Goal: Transaction & Acquisition: Obtain resource

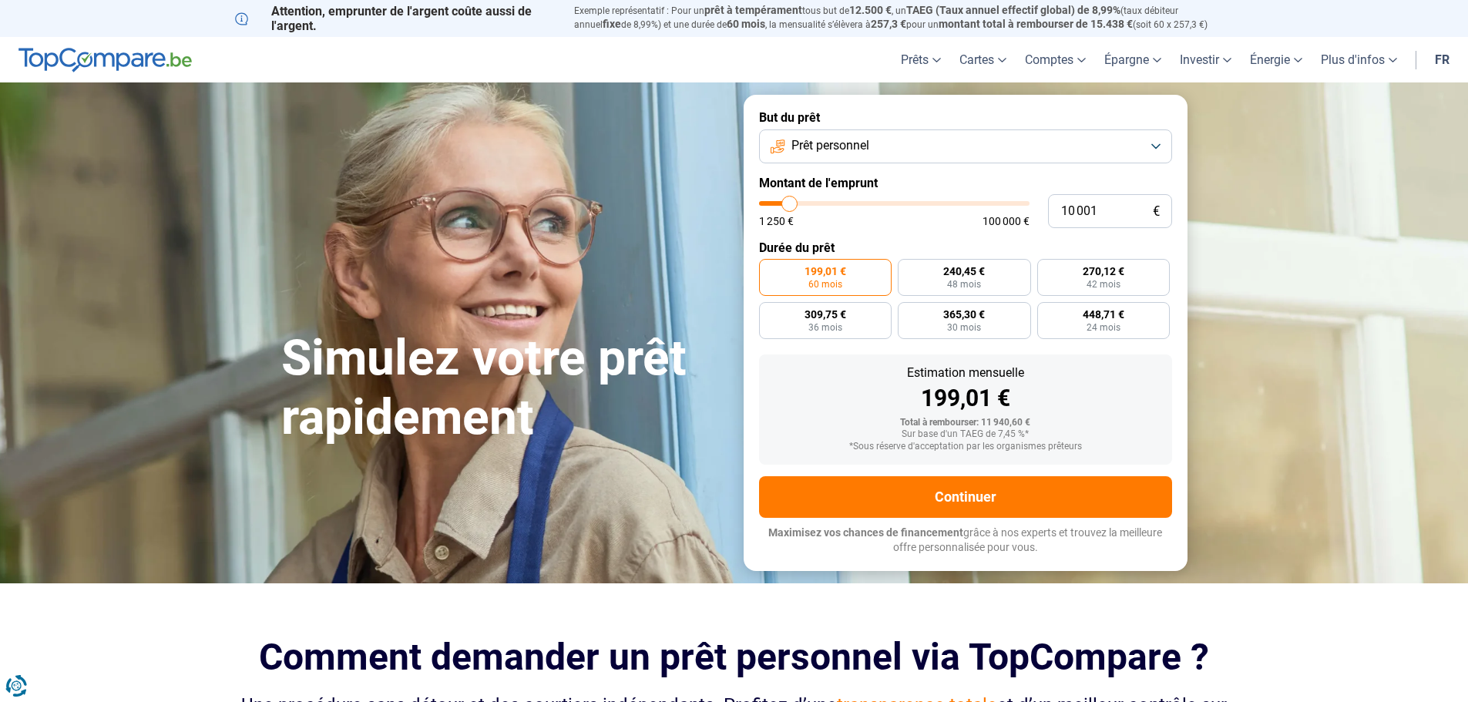
type input "10 500"
type input "10500"
type input "12 750"
type input "12750"
type input "15 000"
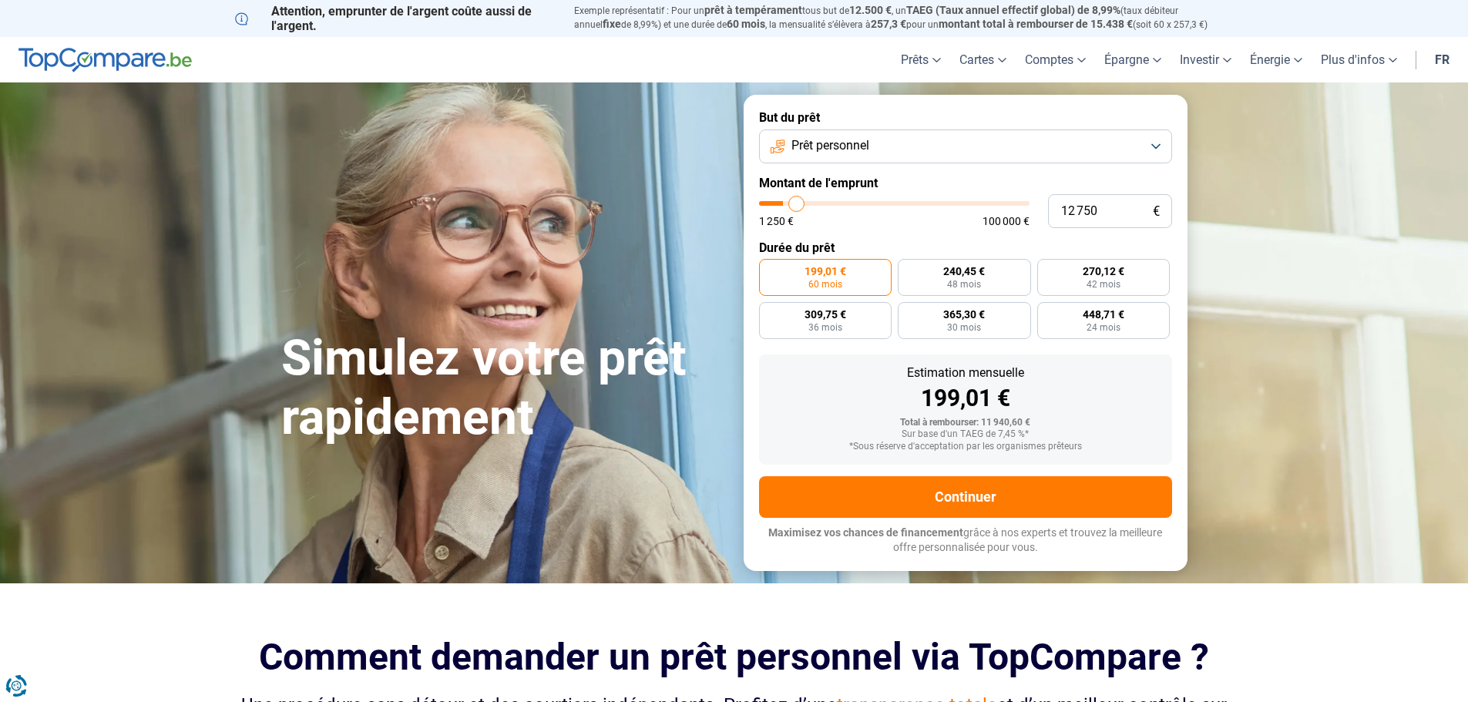
type input "15000"
type input "19 000"
type input "19000"
type input "22 750"
type input "22750"
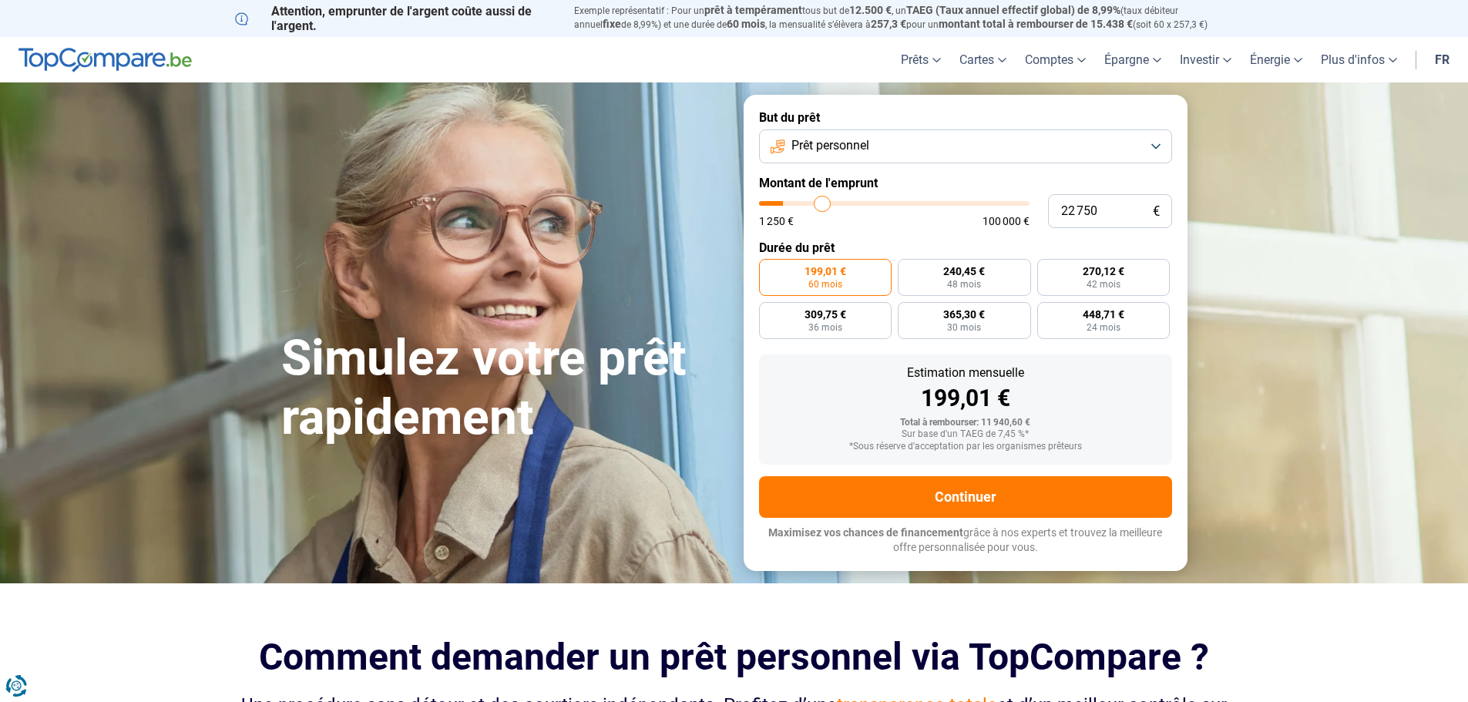
type input "27 750"
type input "27750"
type input "32 000"
type input "32000"
type input "34 750"
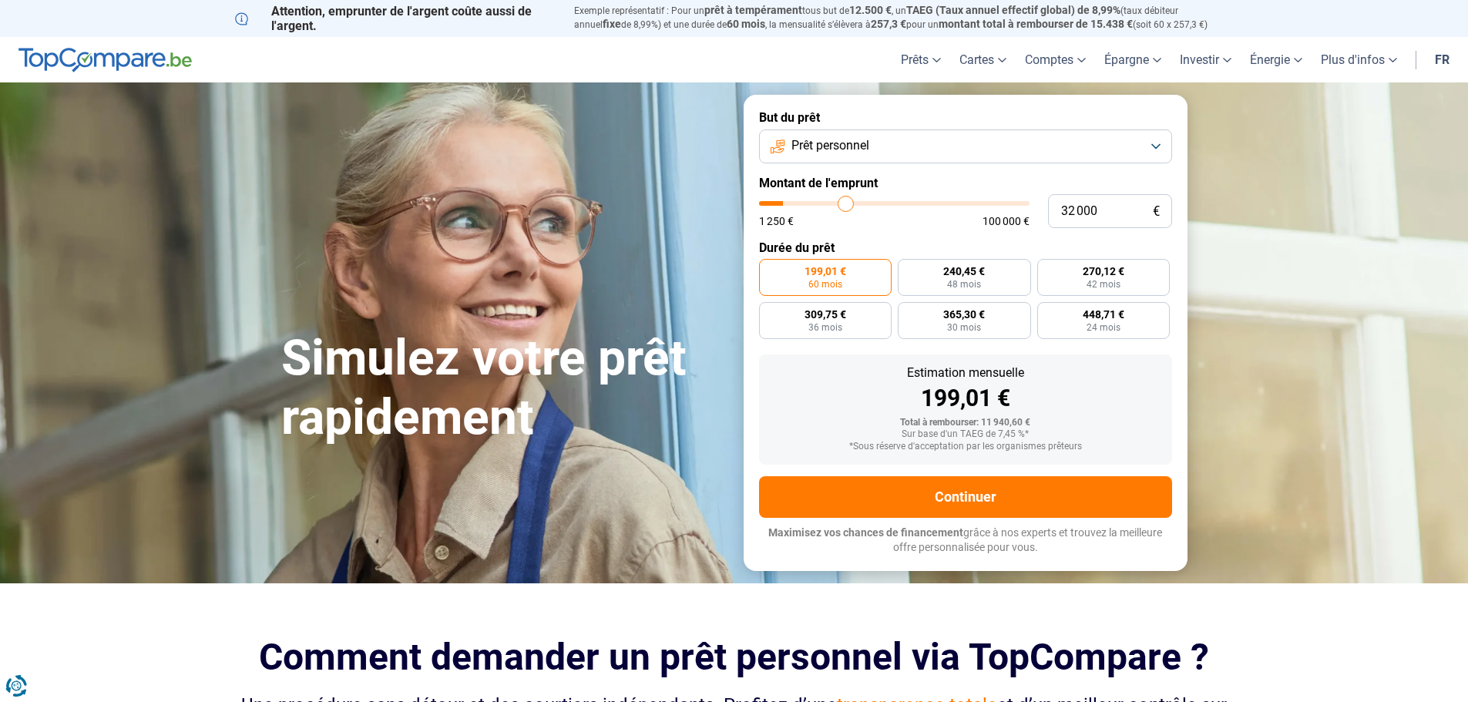
type input "34750"
type input "37 250"
type input "37250"
type input "38 750"
type input "38750"
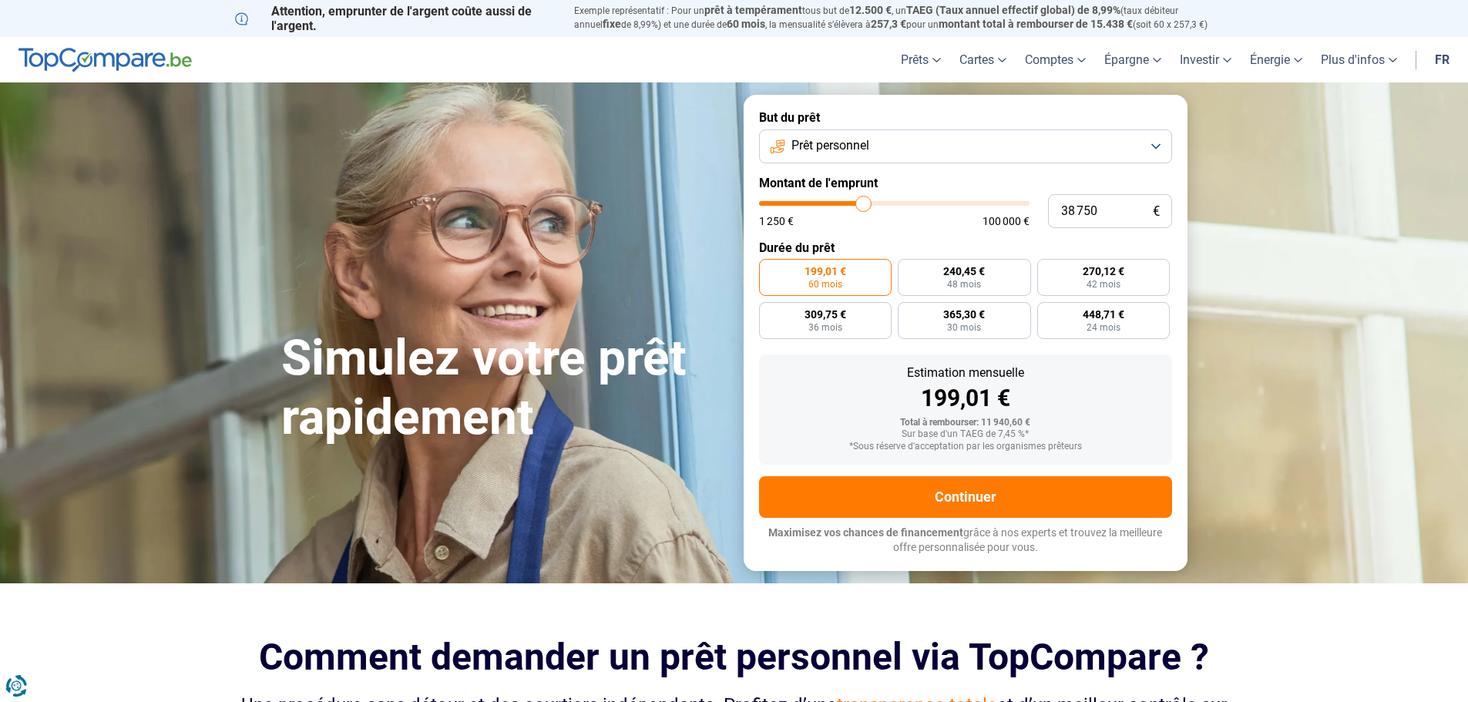
type input "39 500"
type input "39500"
type input "40 000"
type input "40000"
type input "40 250"
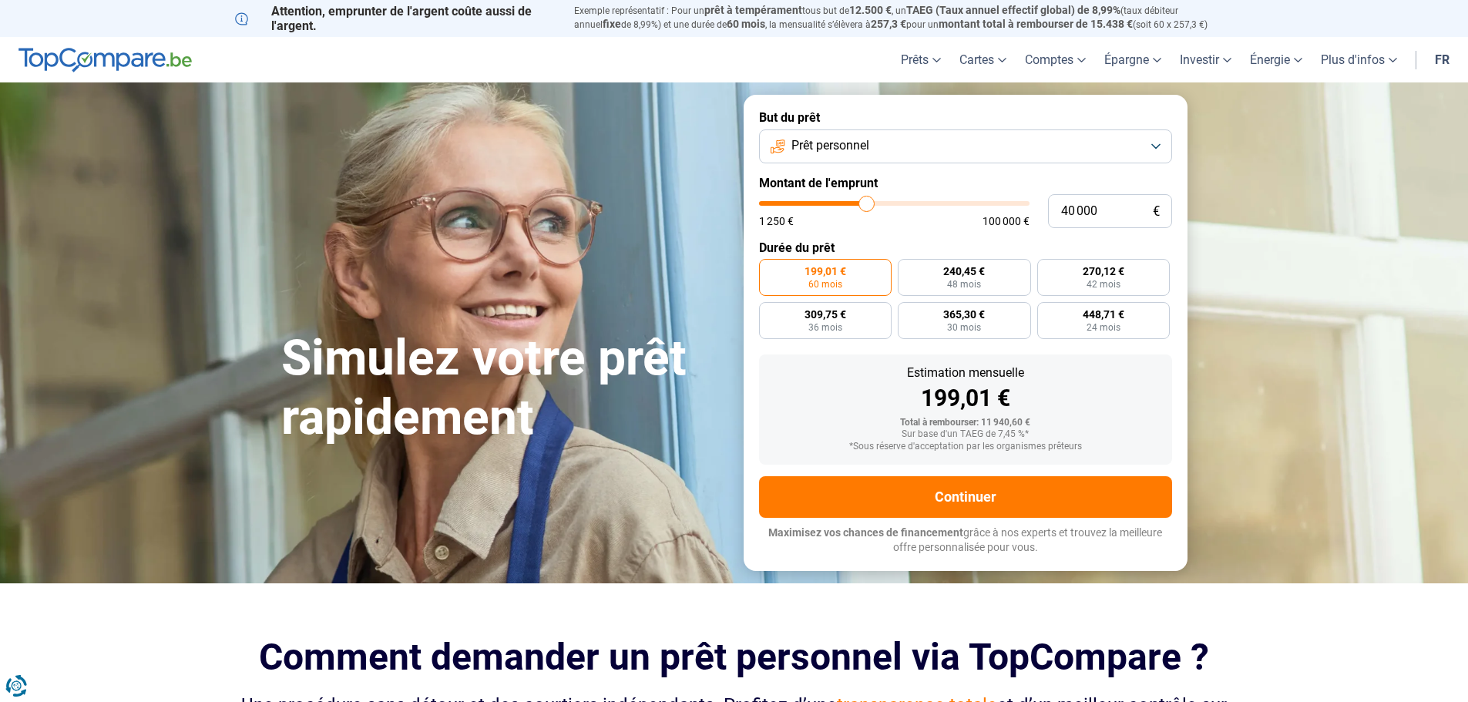
type input "40250"
type input "40 750"
type input "40750"
type input "41 000"
type input "41000"
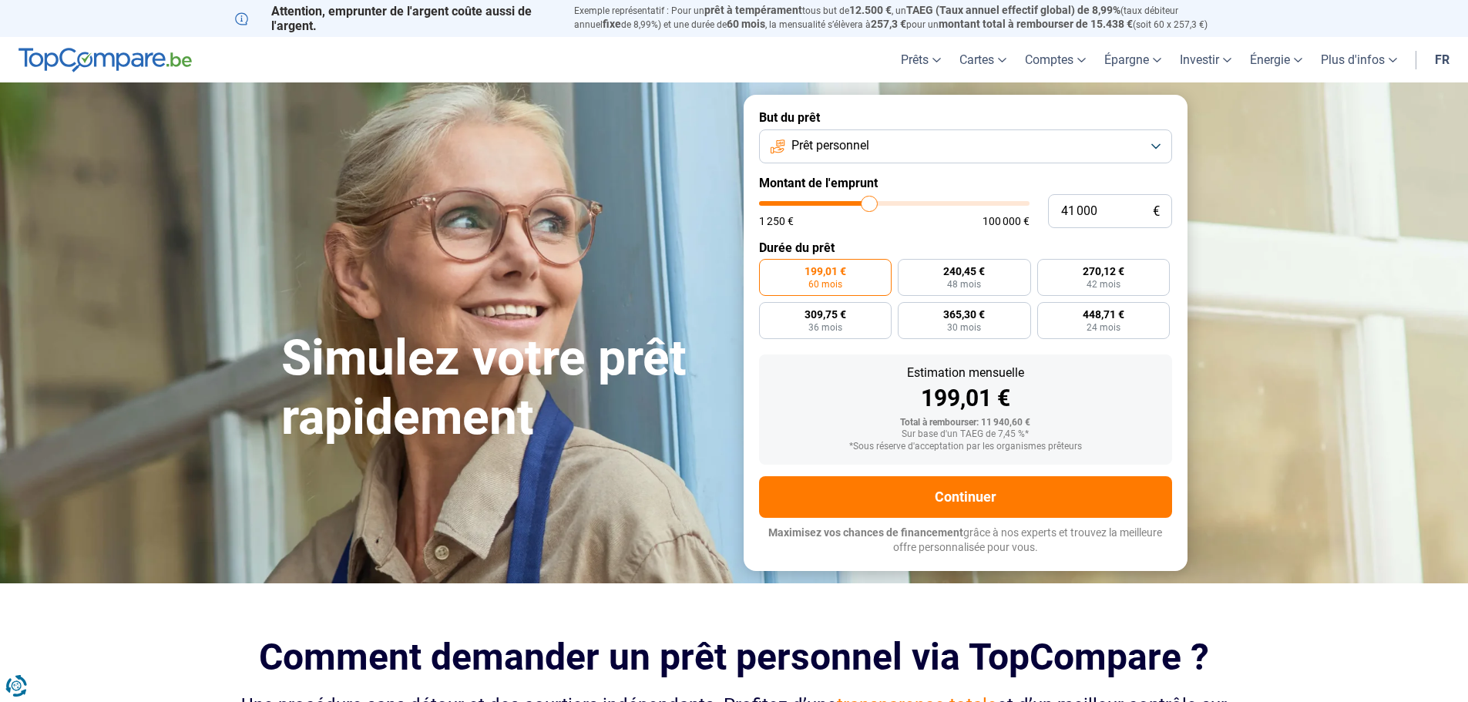
type input "41 500"
type input "41500"
type input "42 000"
type input "42000"
type input "42 500"
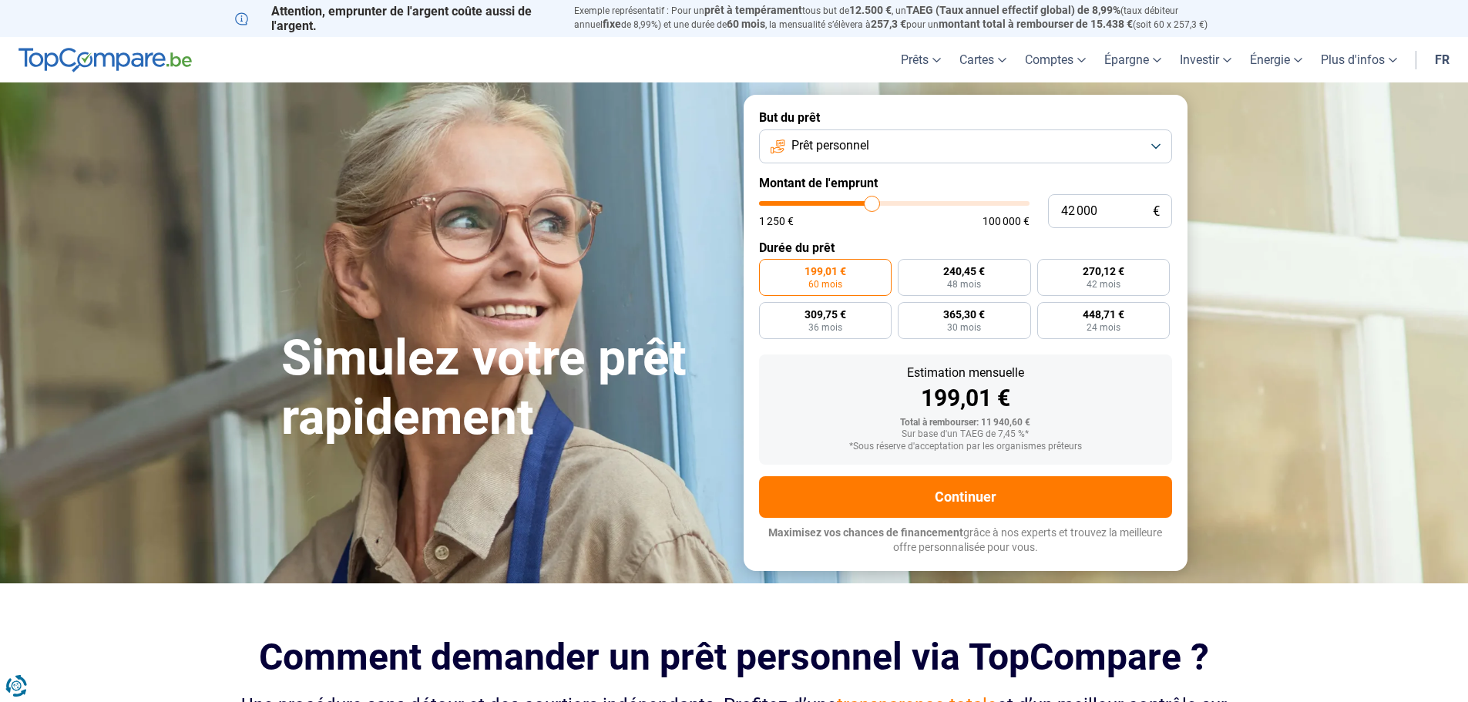
type input "42500"
type input "42 750"
type input "42750"
type input "43 500"
type input "43500"
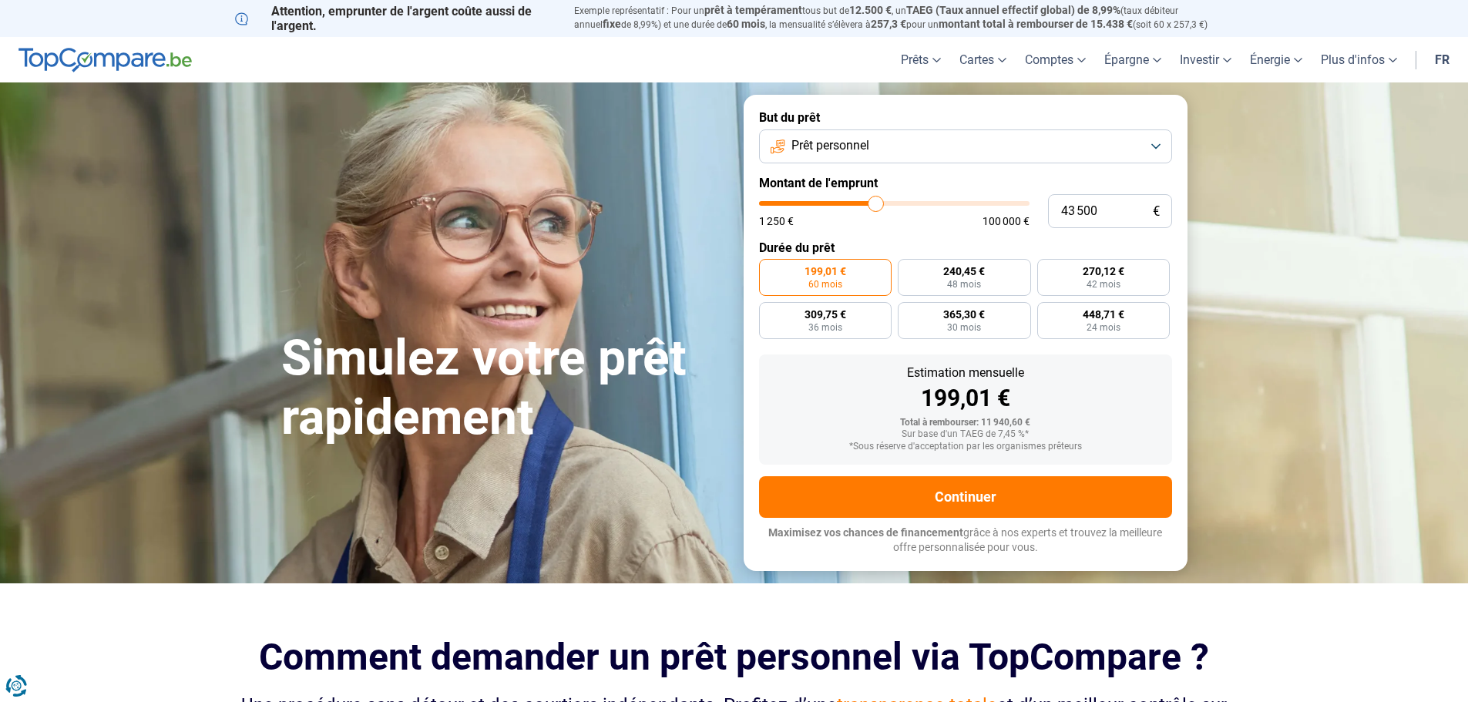
type input "43 750"
type input "43750"
type input "44 000"
type input "44000"
type input "44 250"
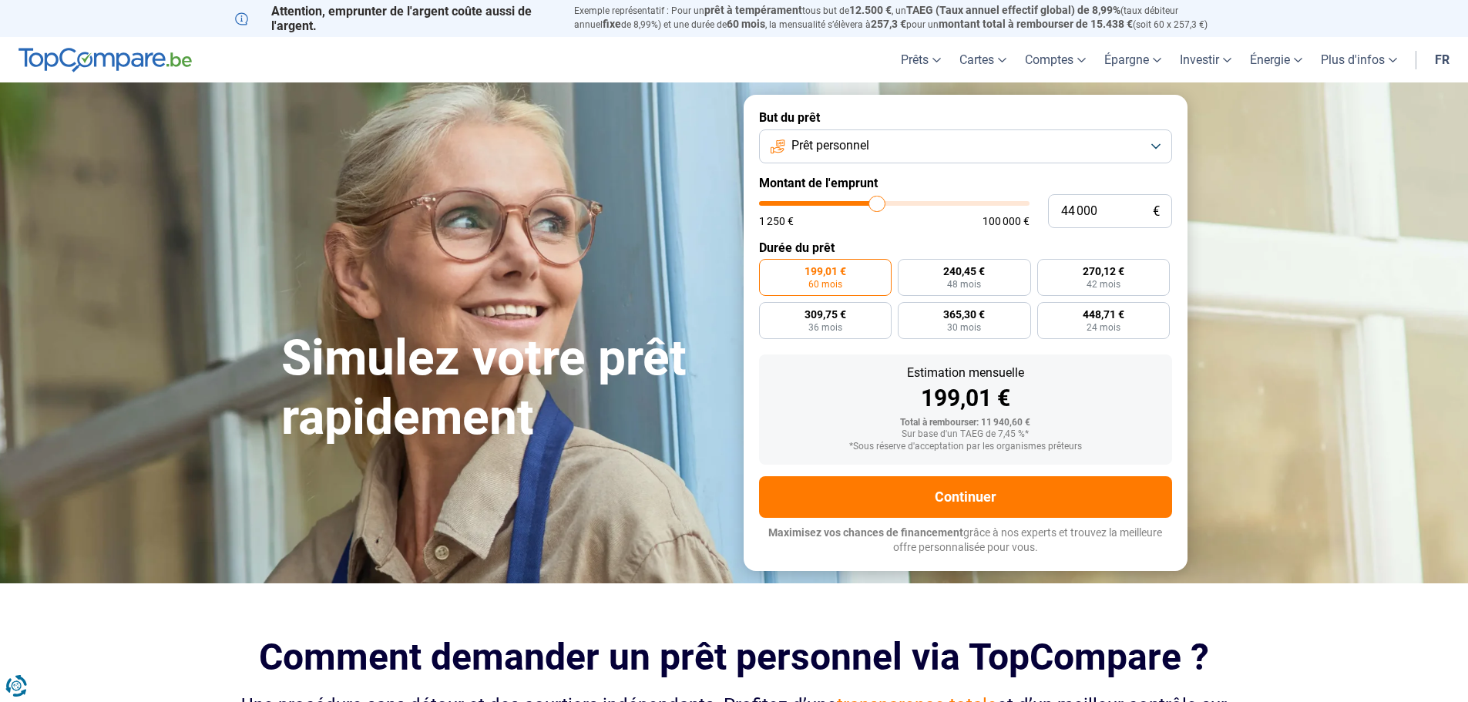
type input "44250"
type input "42 750"
type input "42750"
type input "42 500"
type input "42500"
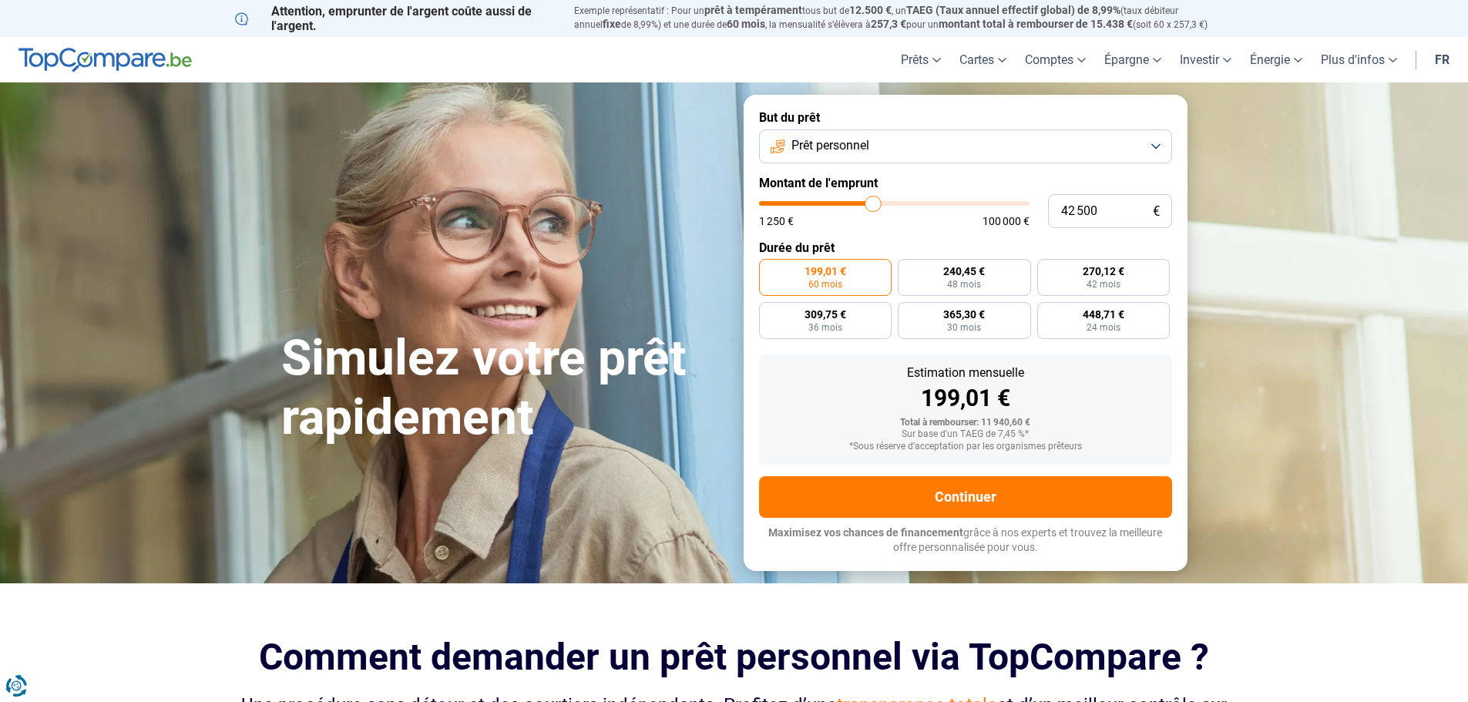
type input "42 000"
type input "42000"
type input "41 500"
type input "41500"
type input "41 250"
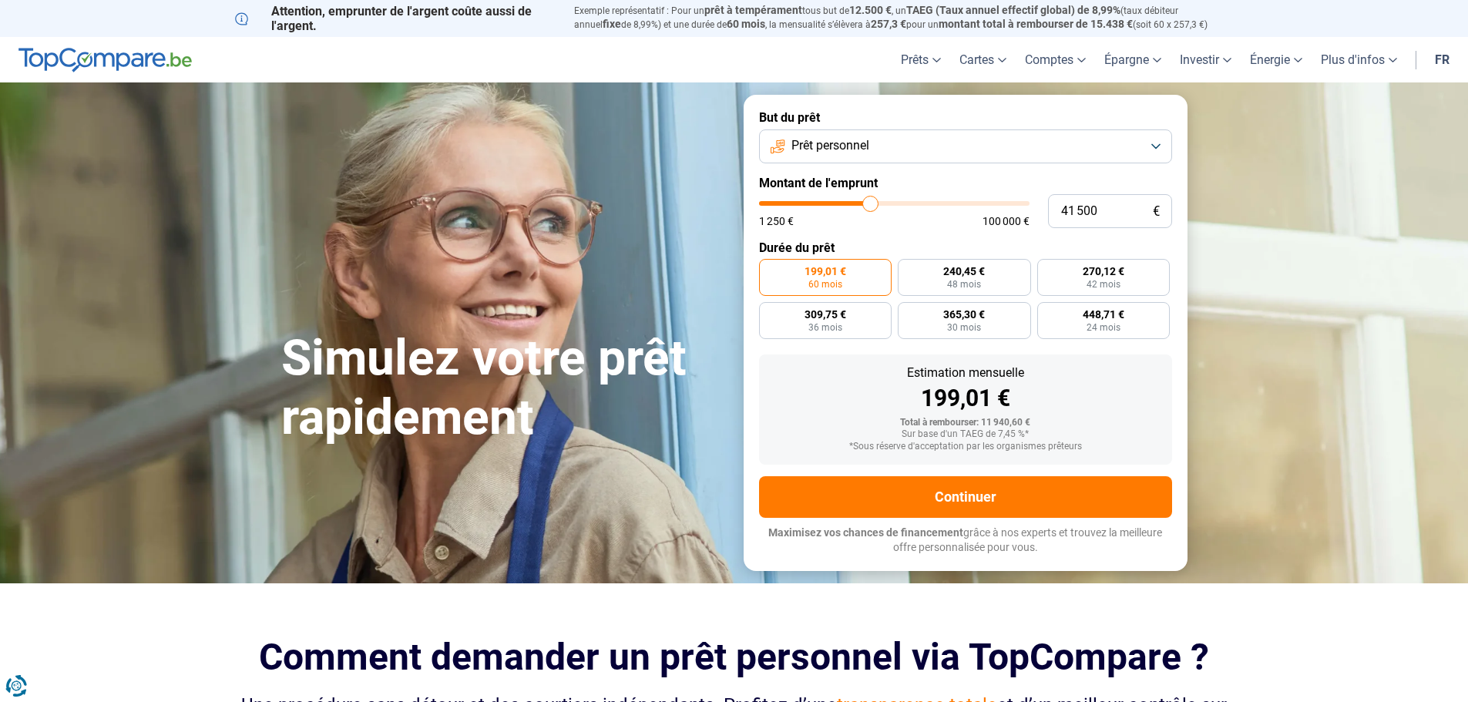
type input "41250"
type input "41 000"
type input "41000"
type input "40 750"
type input "40750"
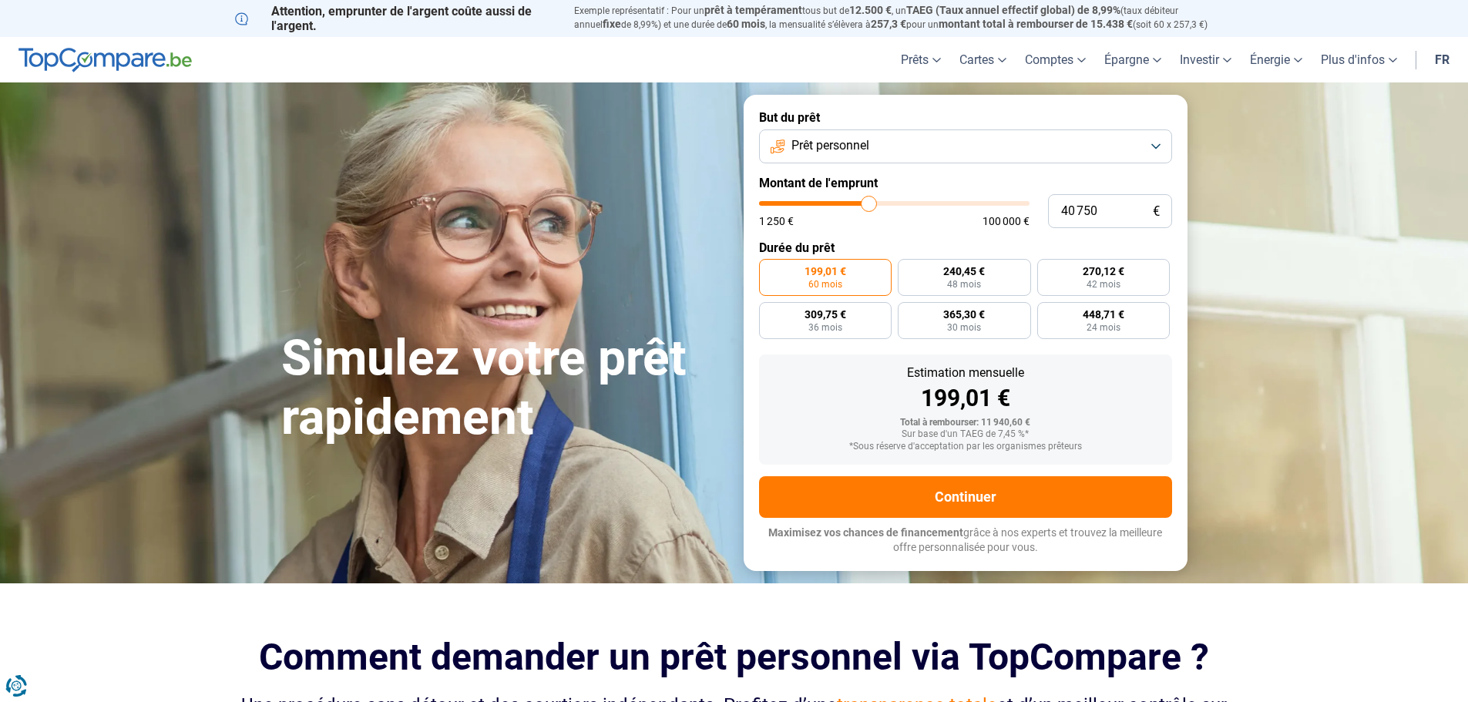
type input "40 250"
type input "40250"
type input "40 000"
type input "40000"
type input "39 750"
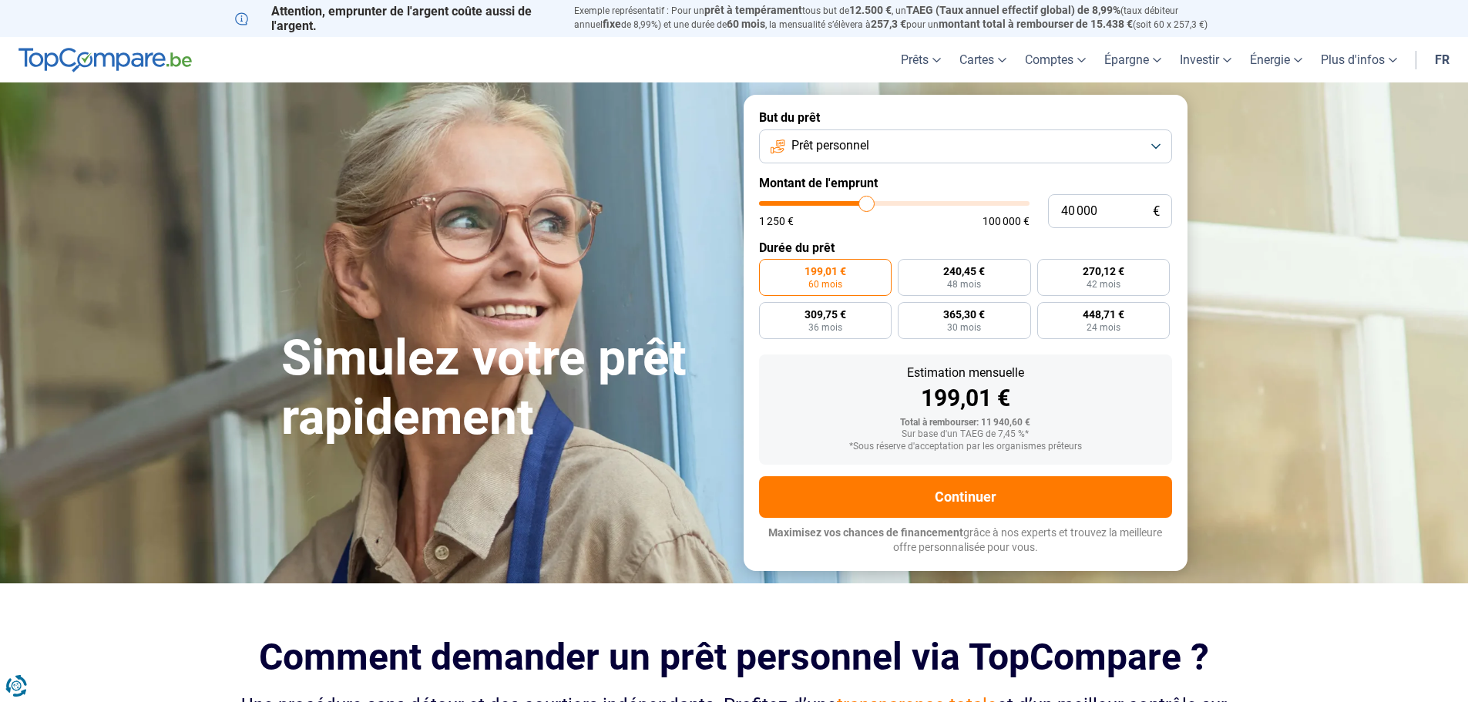
type input "39750"
type input "39 500"
type input "39500"
type input "39 750"
type input "39750"
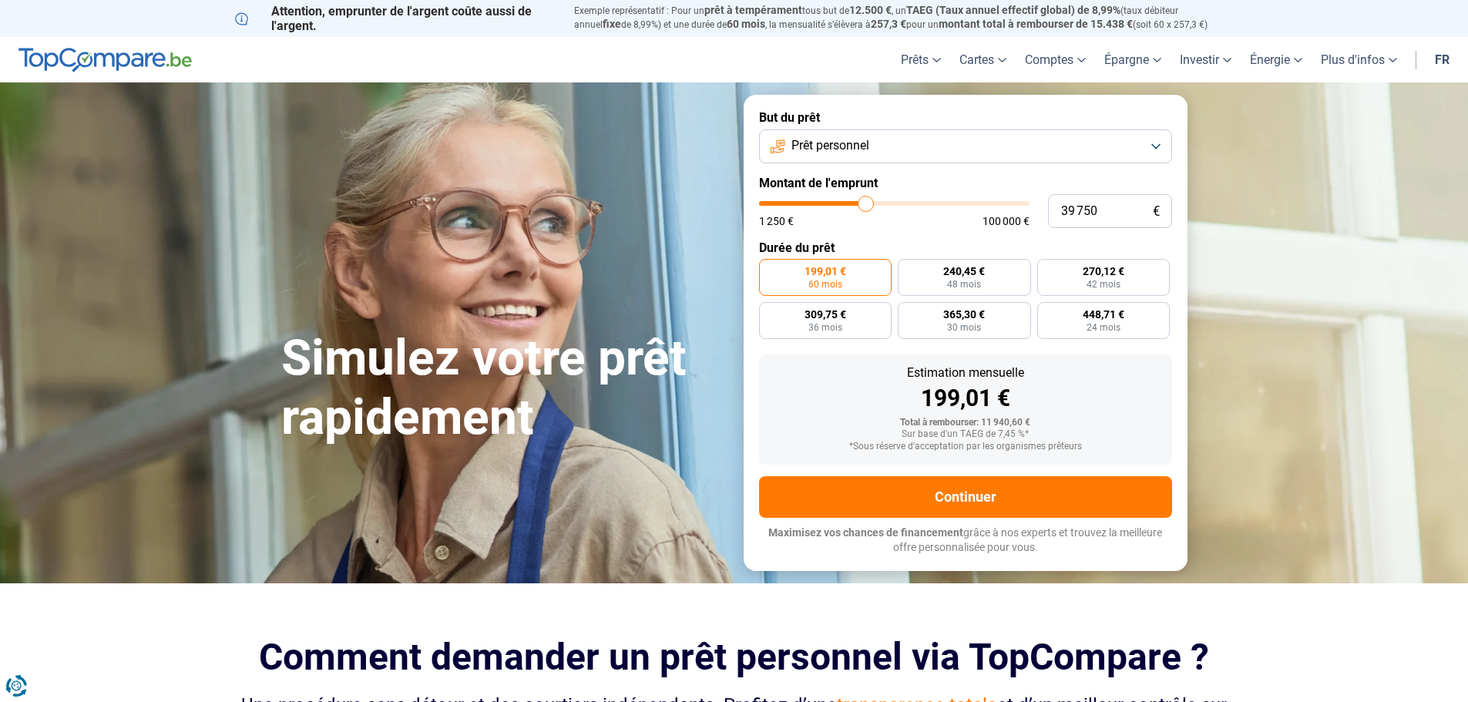
type input "40 000"
type input "40000"
type input "40 250"
drag, startPoint x: 860, startPoint y: 210, endPoint x: 868, endPoint y: 213, distance: 8.3
type input "40250"
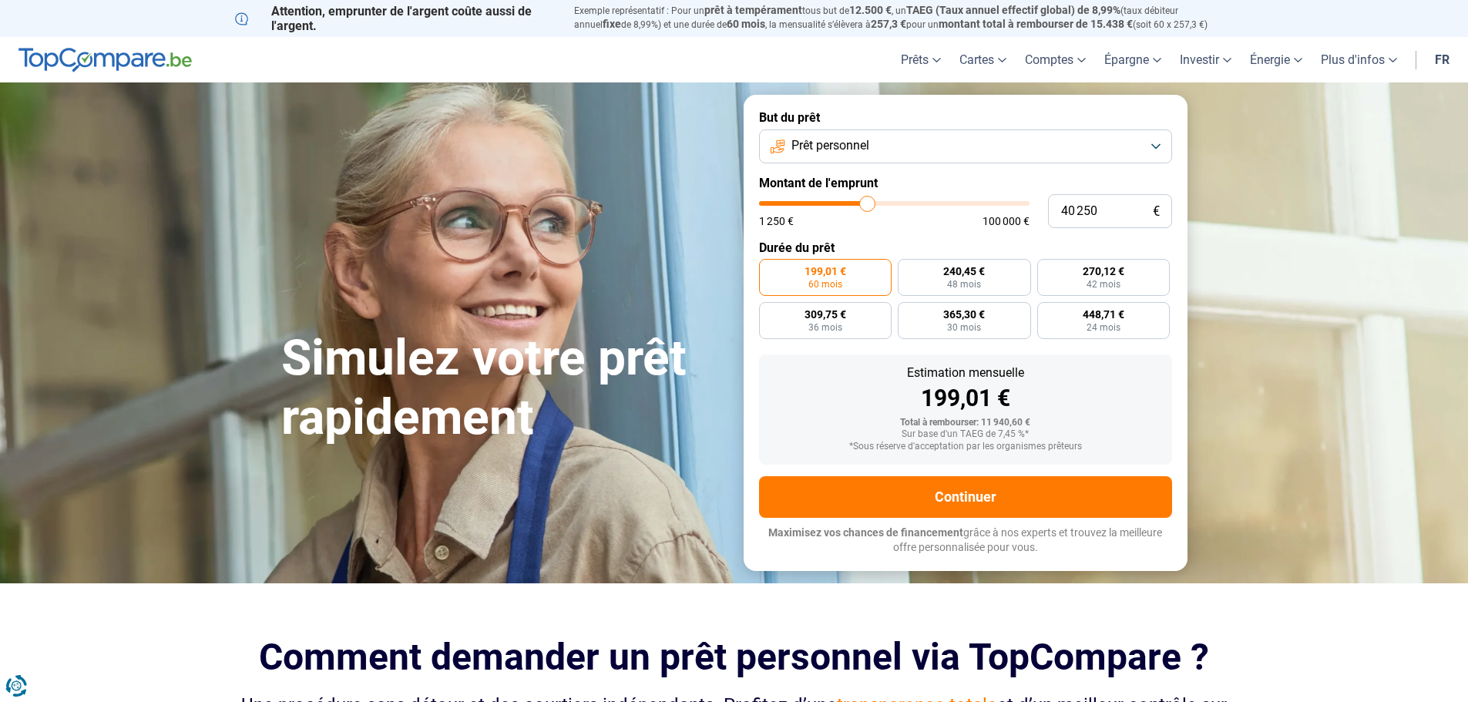
click at [868, 206] on input "range" at bounding box center [894, 203] width 271 height 5
radio input "false"
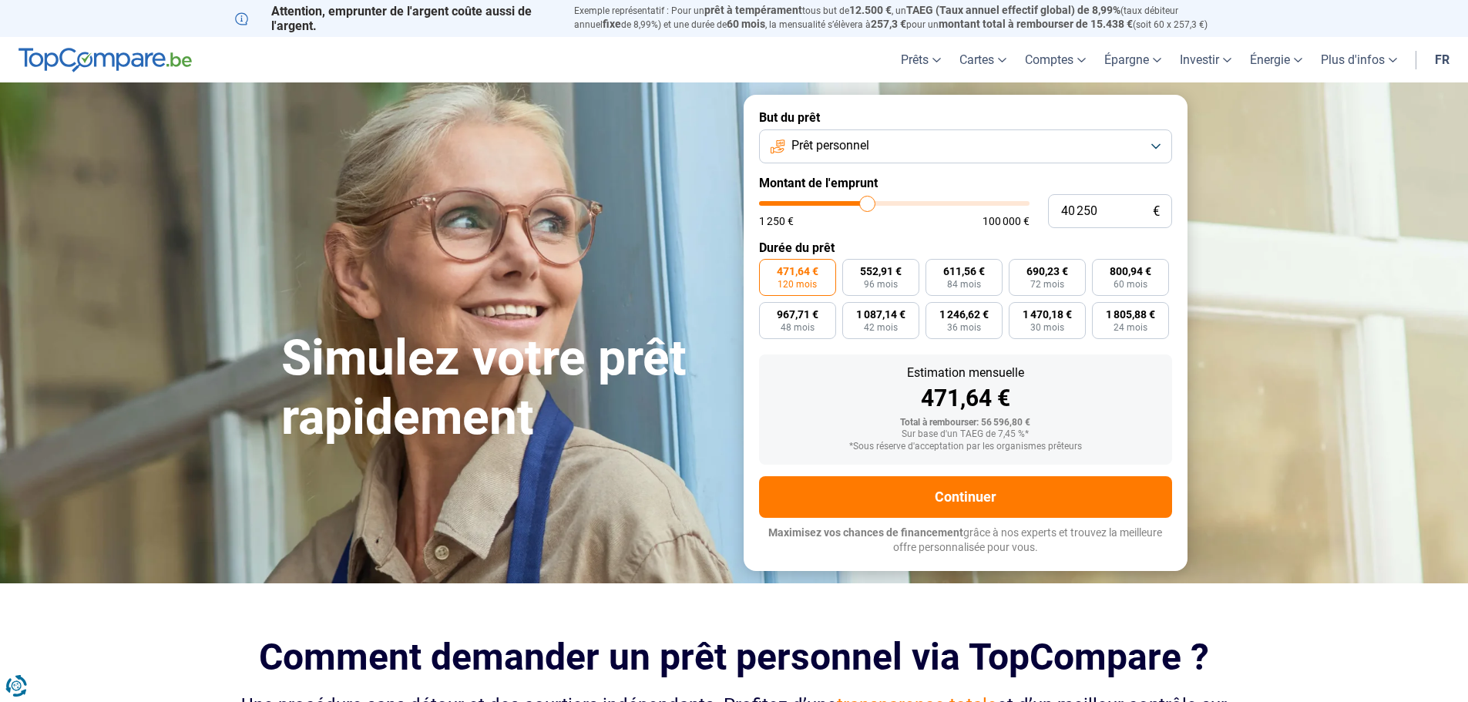
type input "40 000"
type input "40000"
click at [867, 205] on input "range" at bounding box center [894, 203] width 271 height 5
click at [1095, 140] on button "Prêt personnel" at bounding box center [965, 146] width 413 height 34
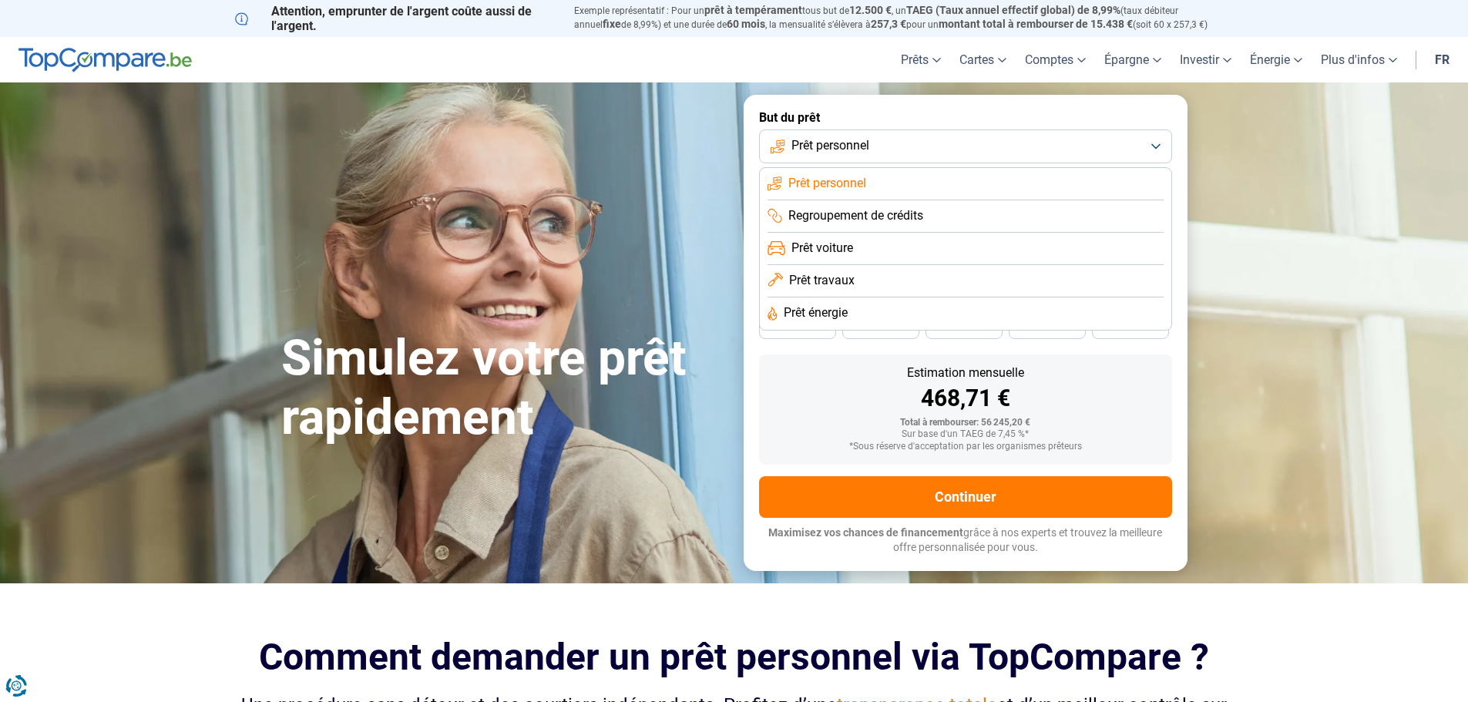
click at [839, 279] on span "Prêt travaux" at bounding box center [822, 280] width 66 height 17
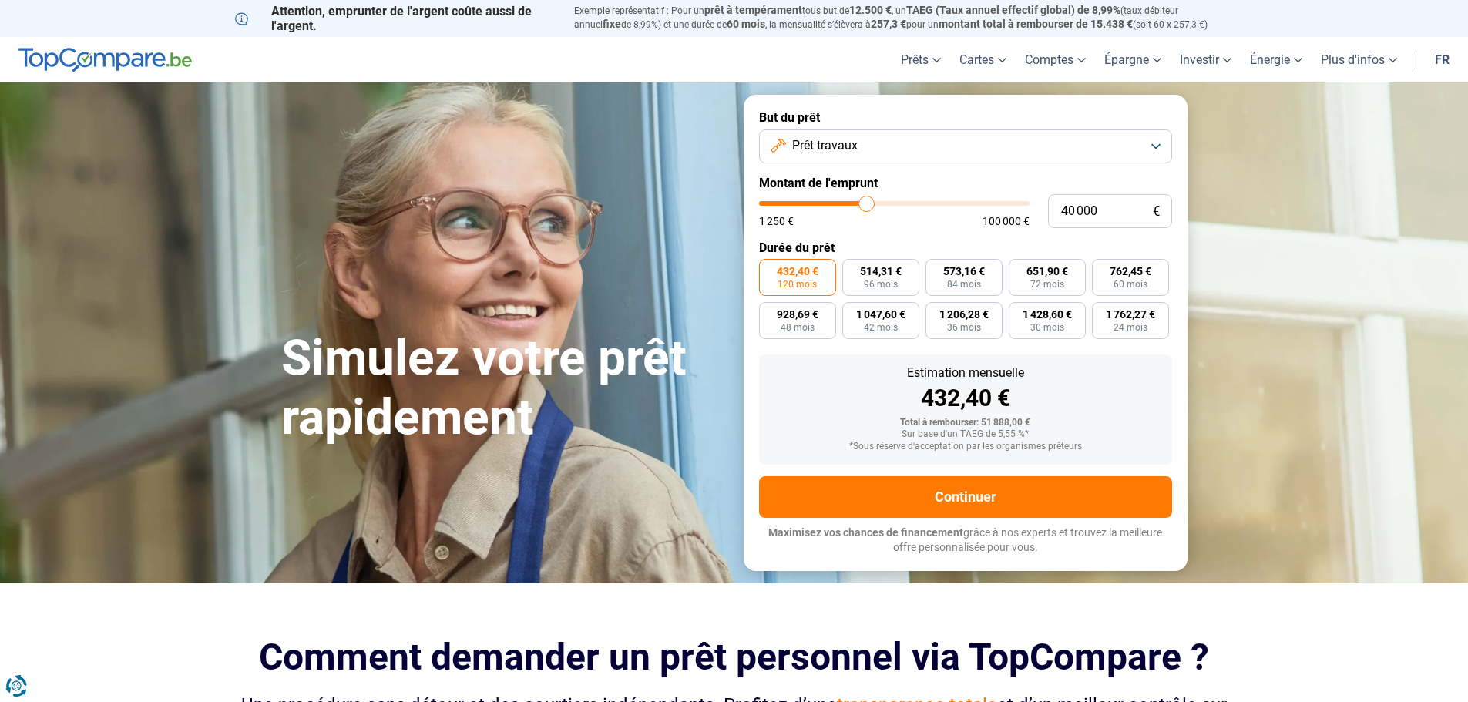
click at [979, 142] on button "Prêt travaux" at bounding box center [965, 146] width 413 height 34
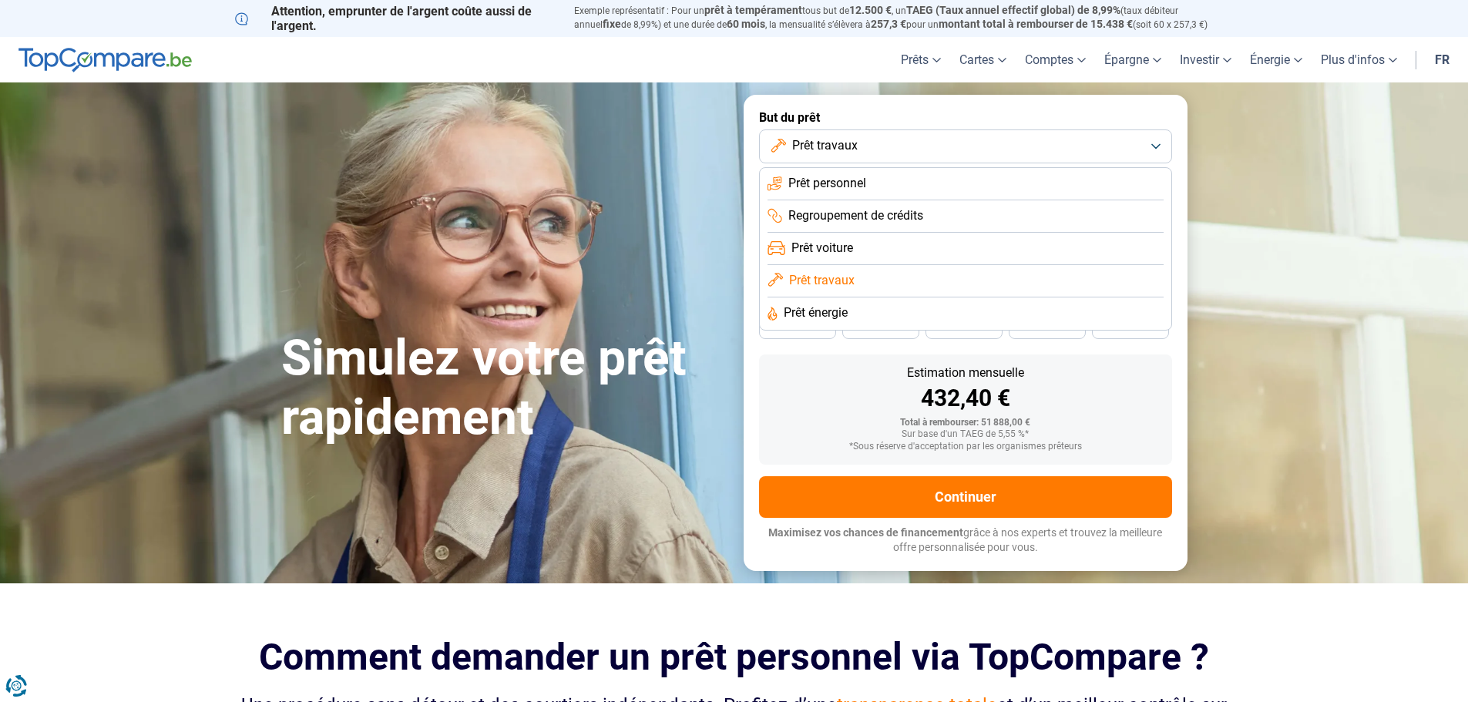
click at [827, 310] on span "Prêt énergie" at bounding box center [816, 312] width 64 height 17
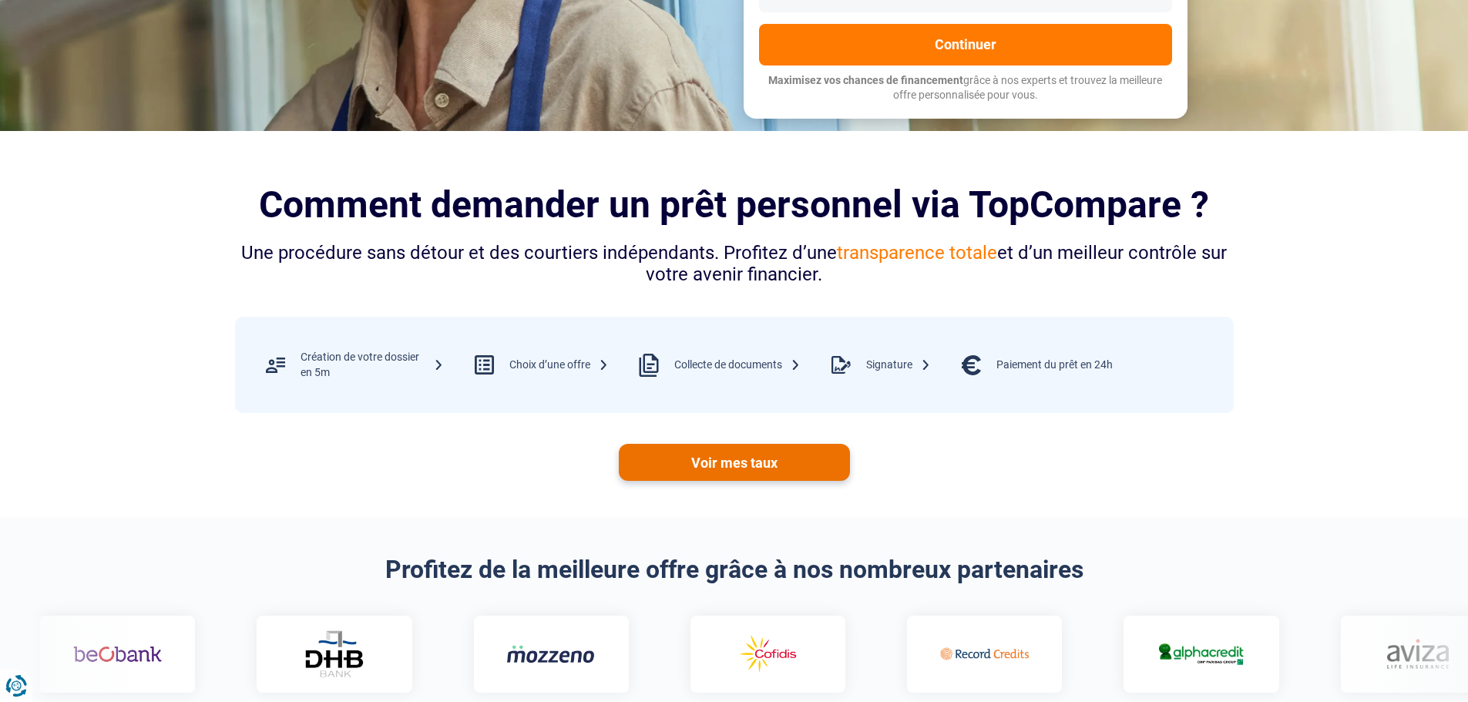
scroll to position [617, 0]
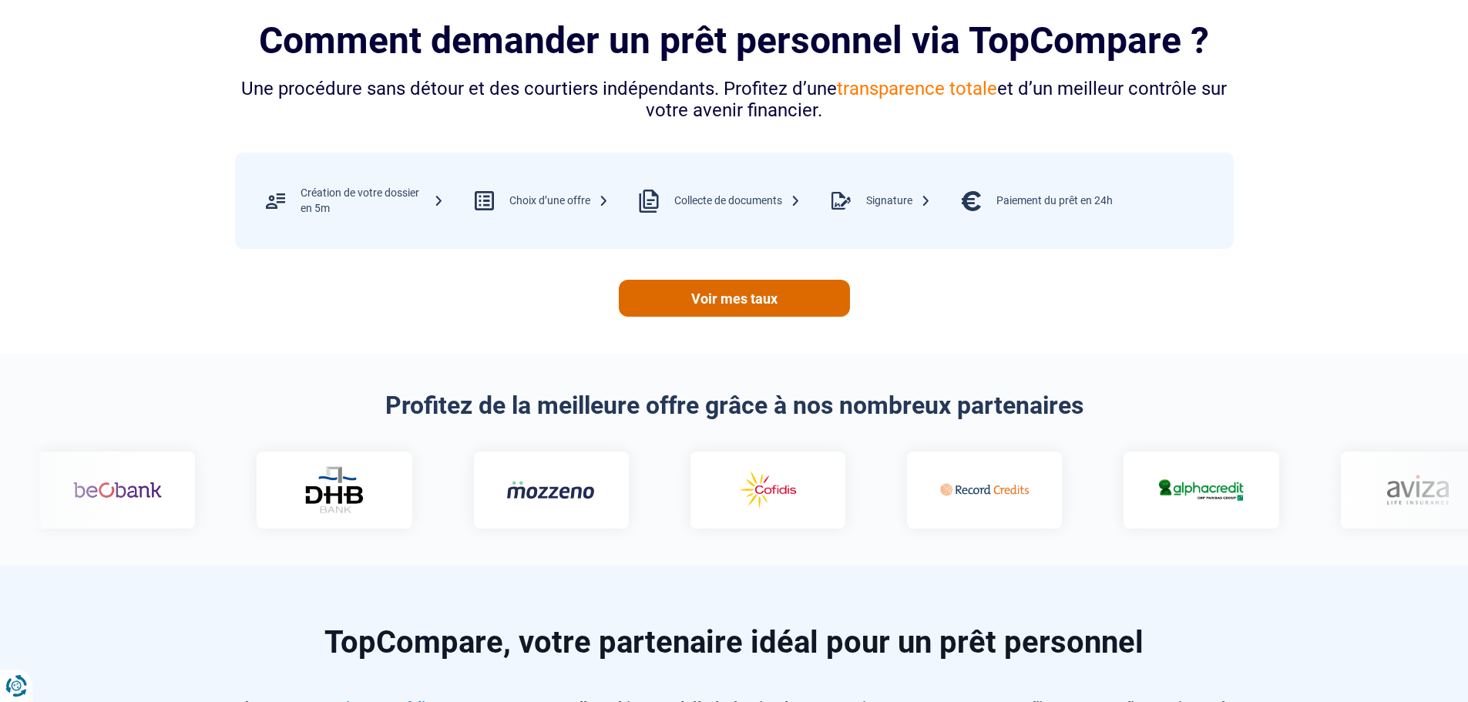
click at [748, 287] on link "Voir mes taux" at bounding box center [734, 298] width 231 height 37
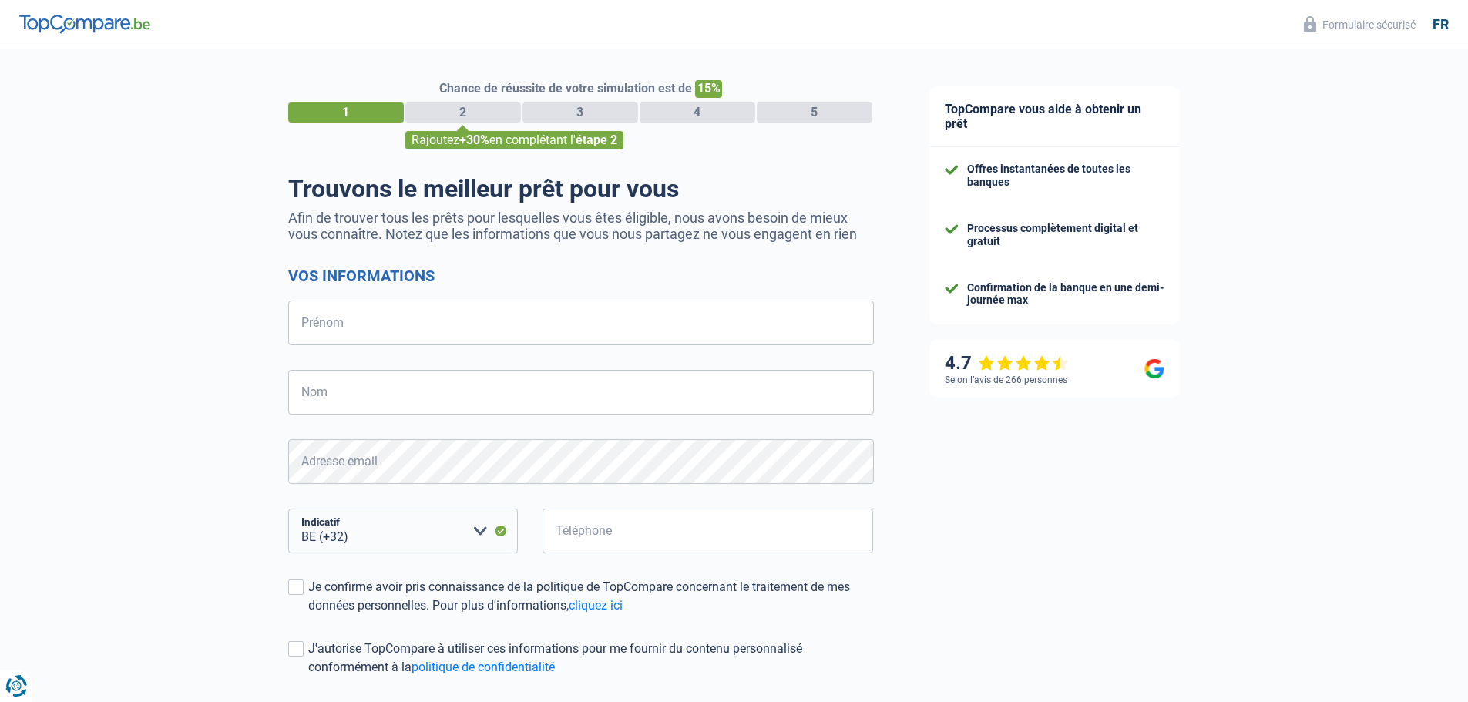
select select "32"
click at [359, 328] on input "Prénom" at bounding box center [581, 323] width 586 height 45
